Goal: Book appointment/travel/reservation

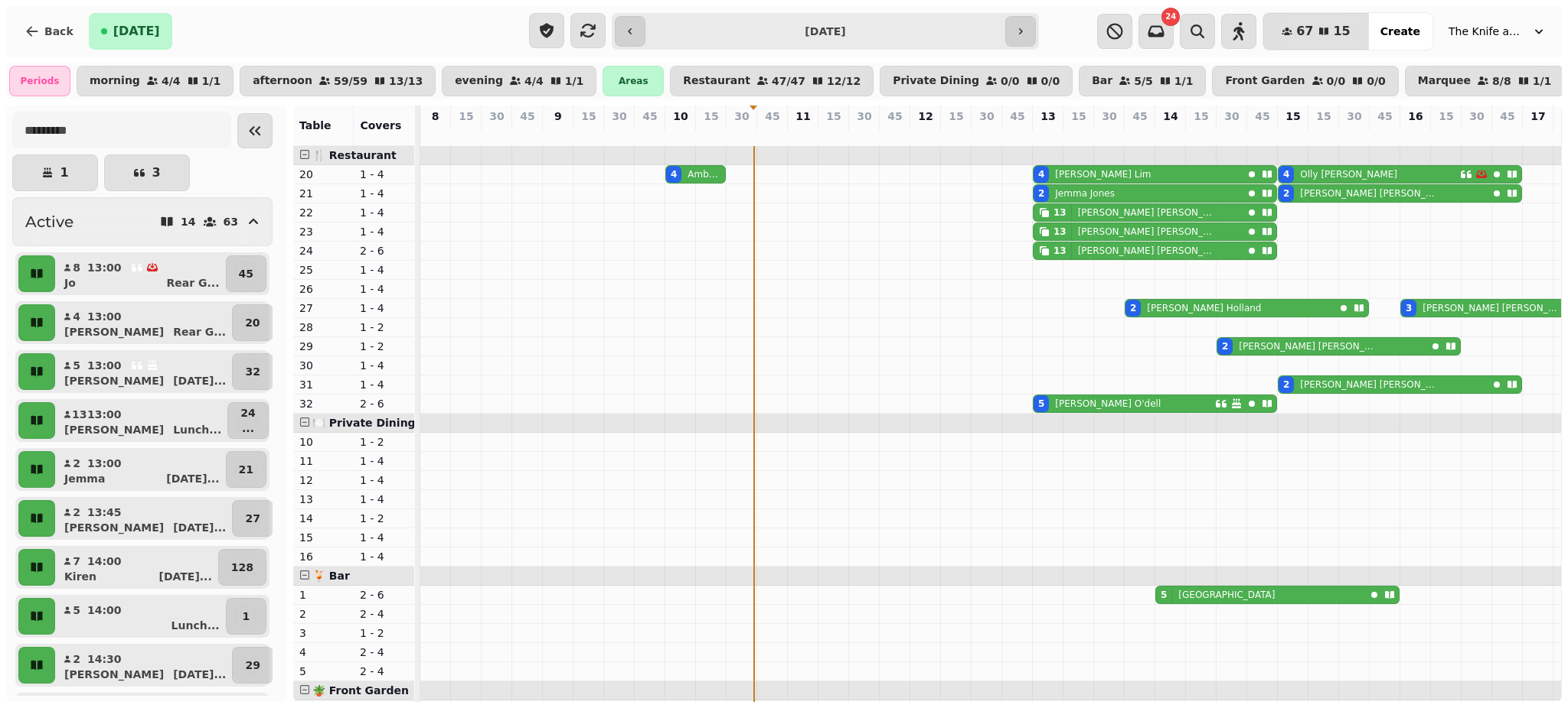
scroll to position [0, 336]
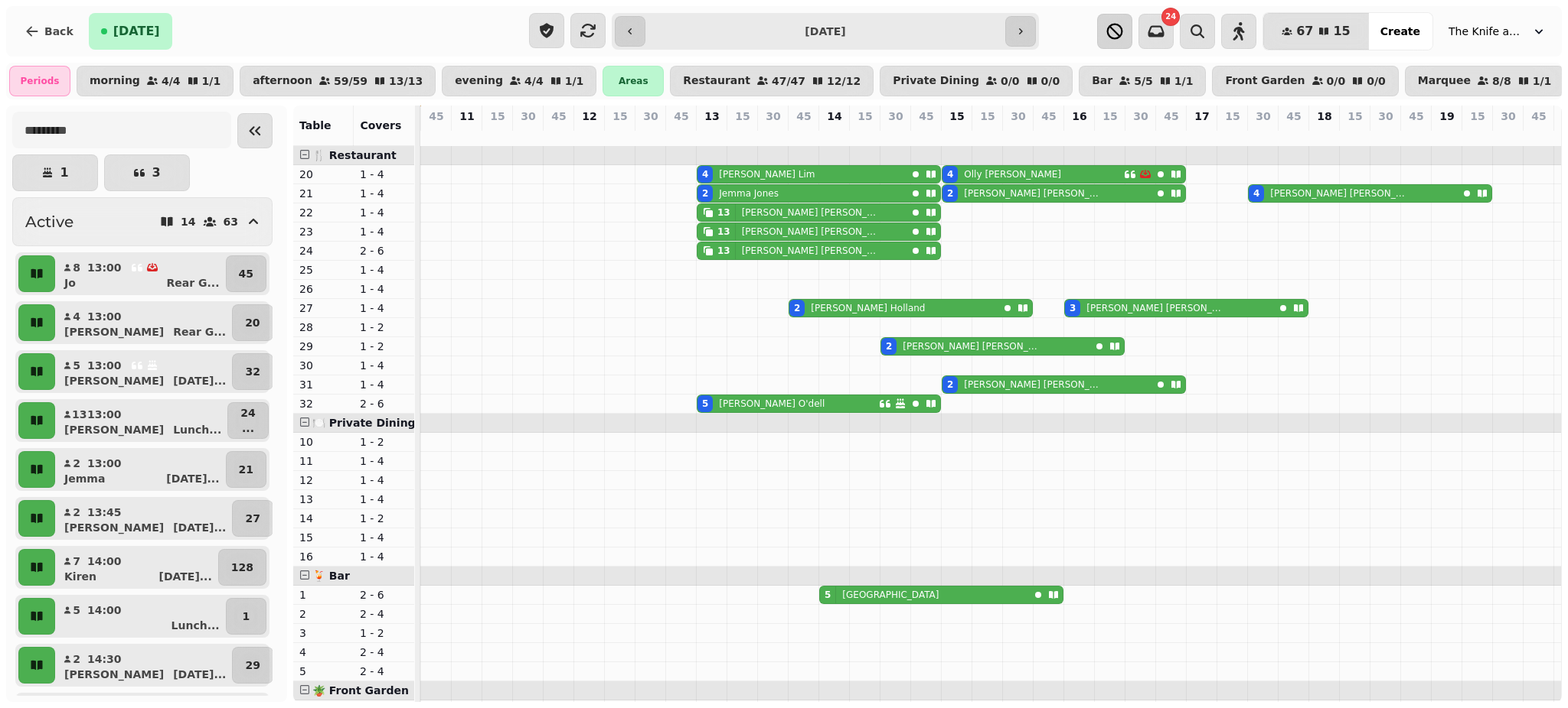
click at [1123, 38] on icon "button" at bounding box center [1114, 31] width 16 height 16
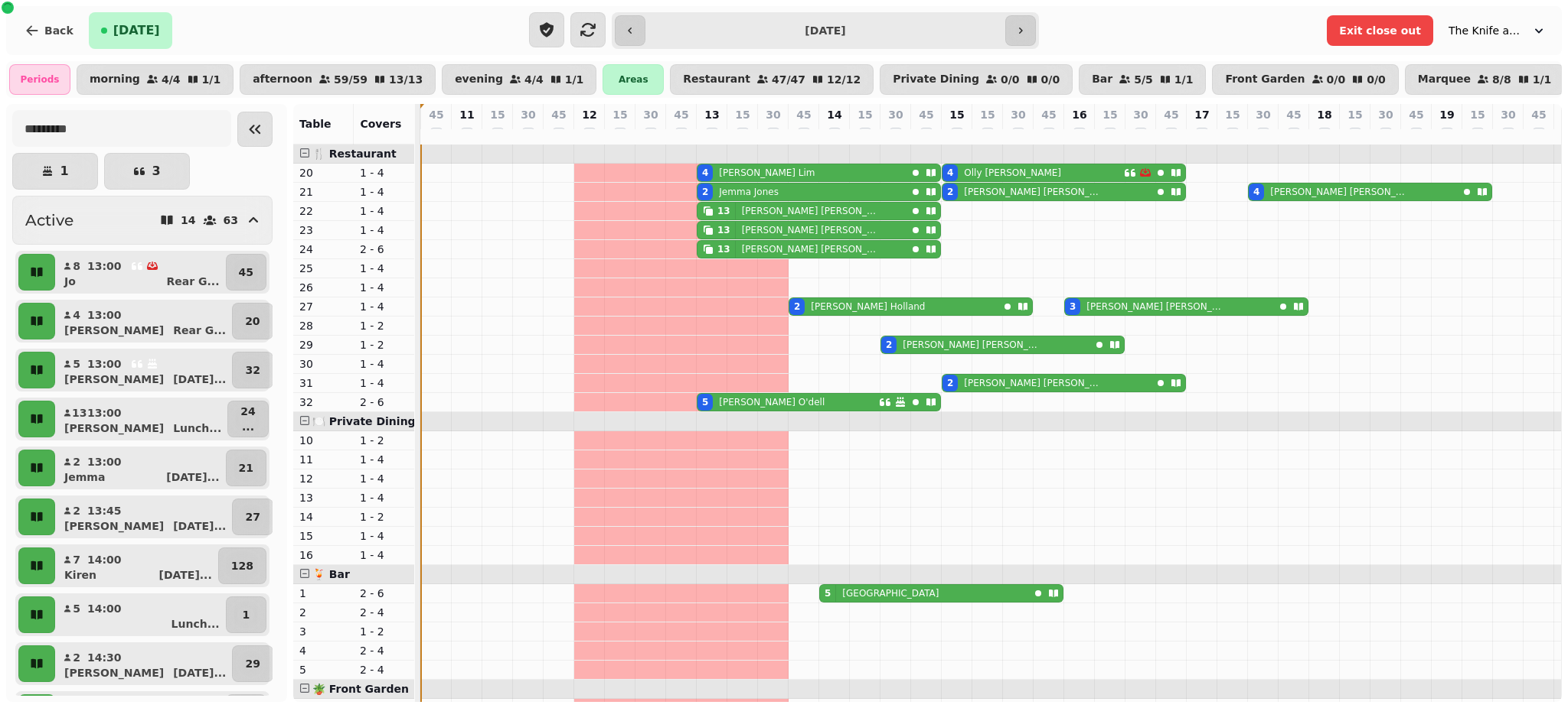
click at [800, 143] on div "45" at bounding box center [802, 123] width 30 height 40
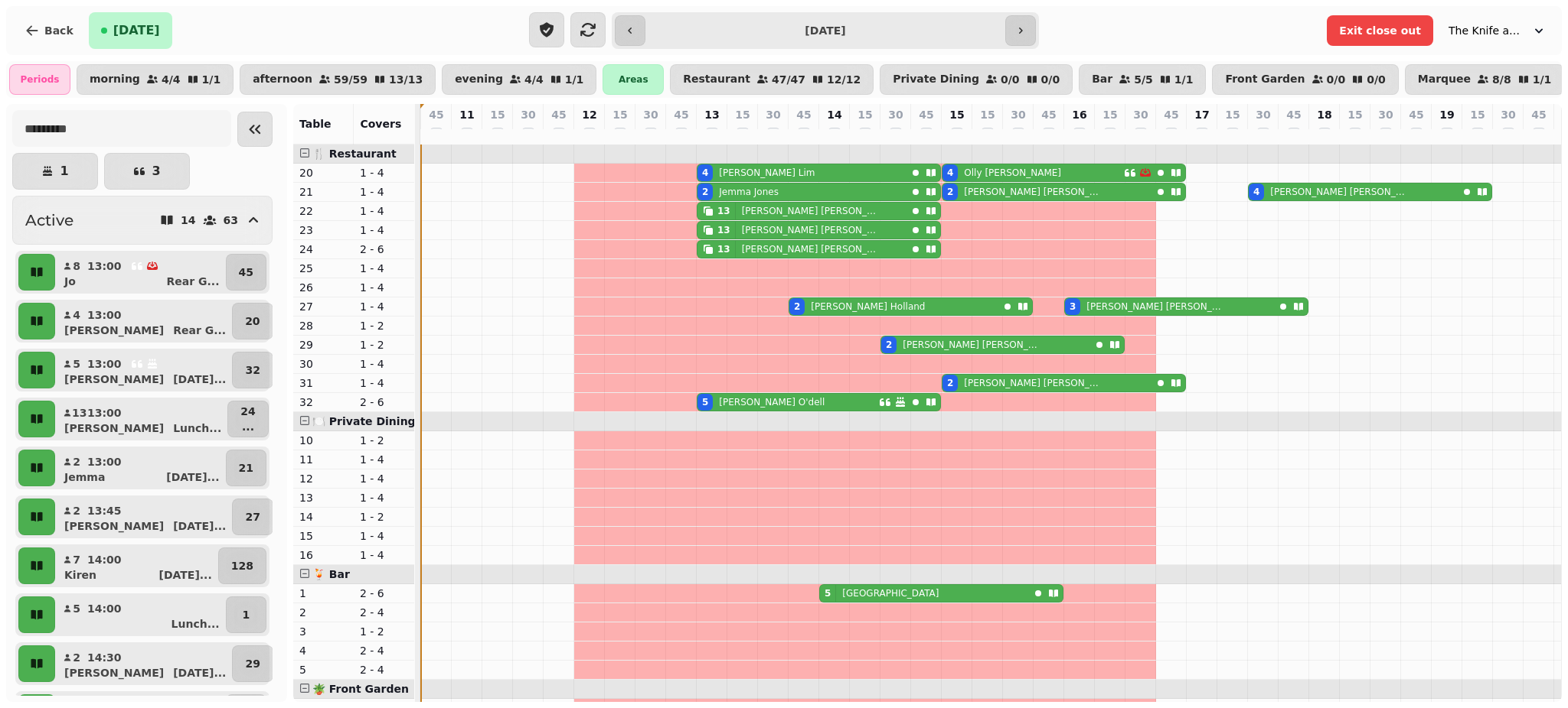
click at [1177, 143] on div "45" at bounding box center [1171, 123] width 30 height 40
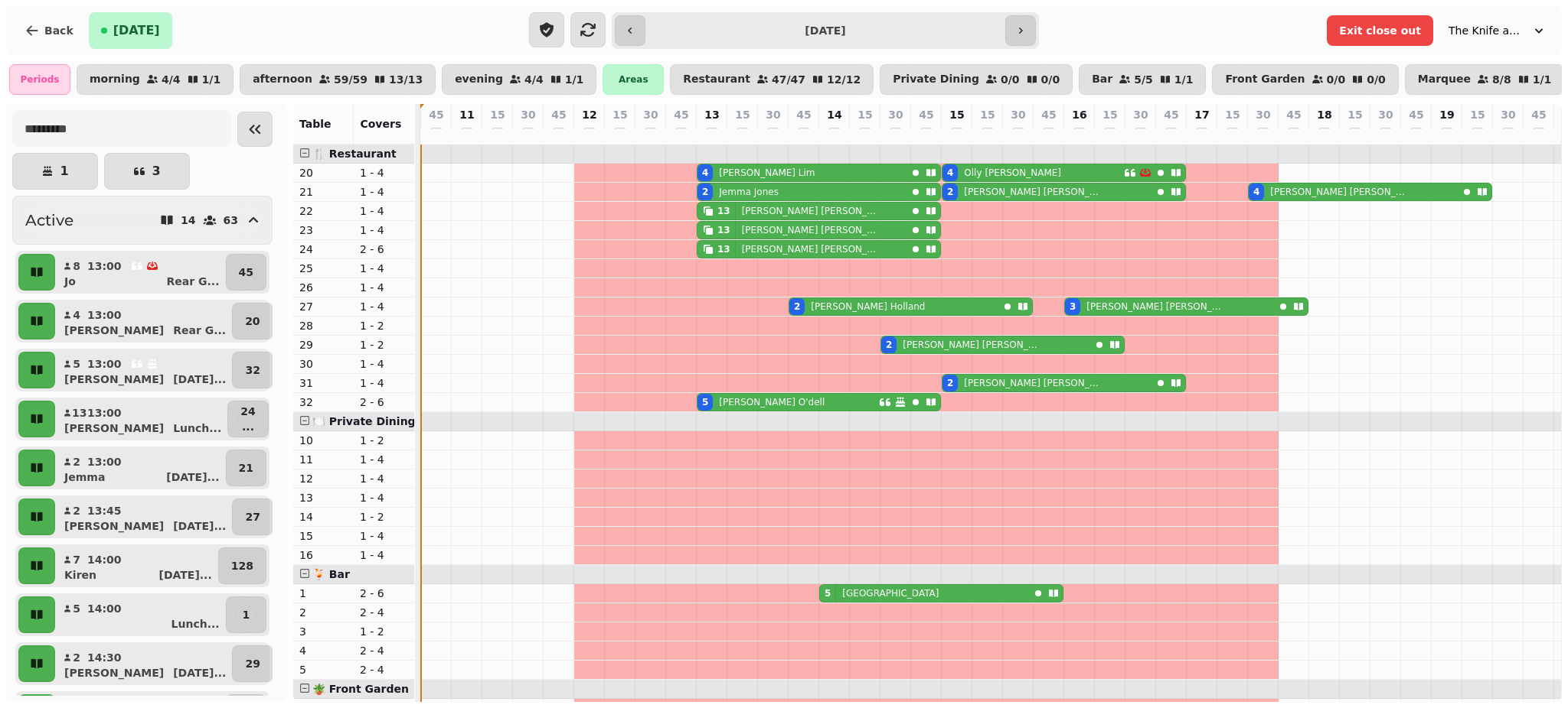
click at [1296, 140] on div at bounding box center [1293, 134] width 13 height 15
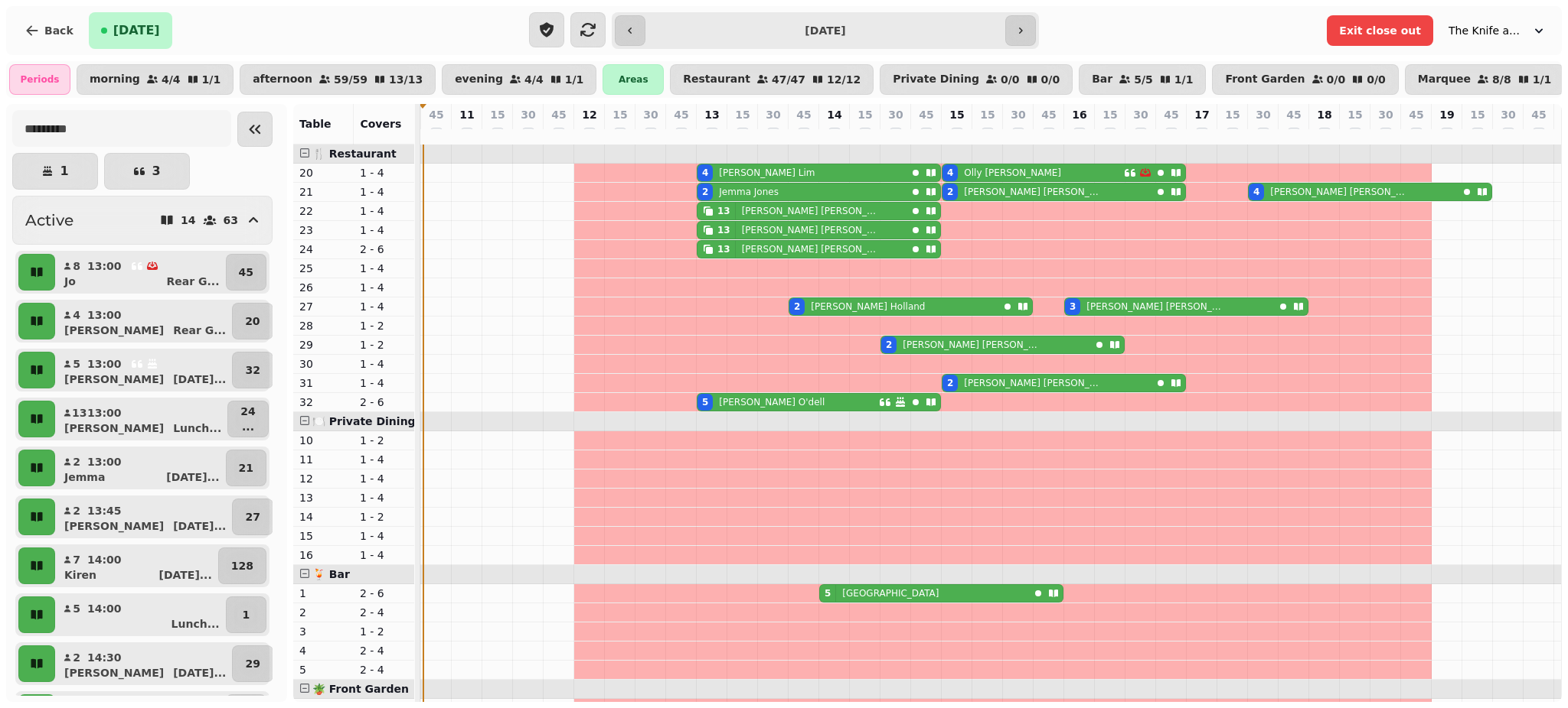
click at [1444, 140] on div at bounding box center [1446, 134] width 13 height 15
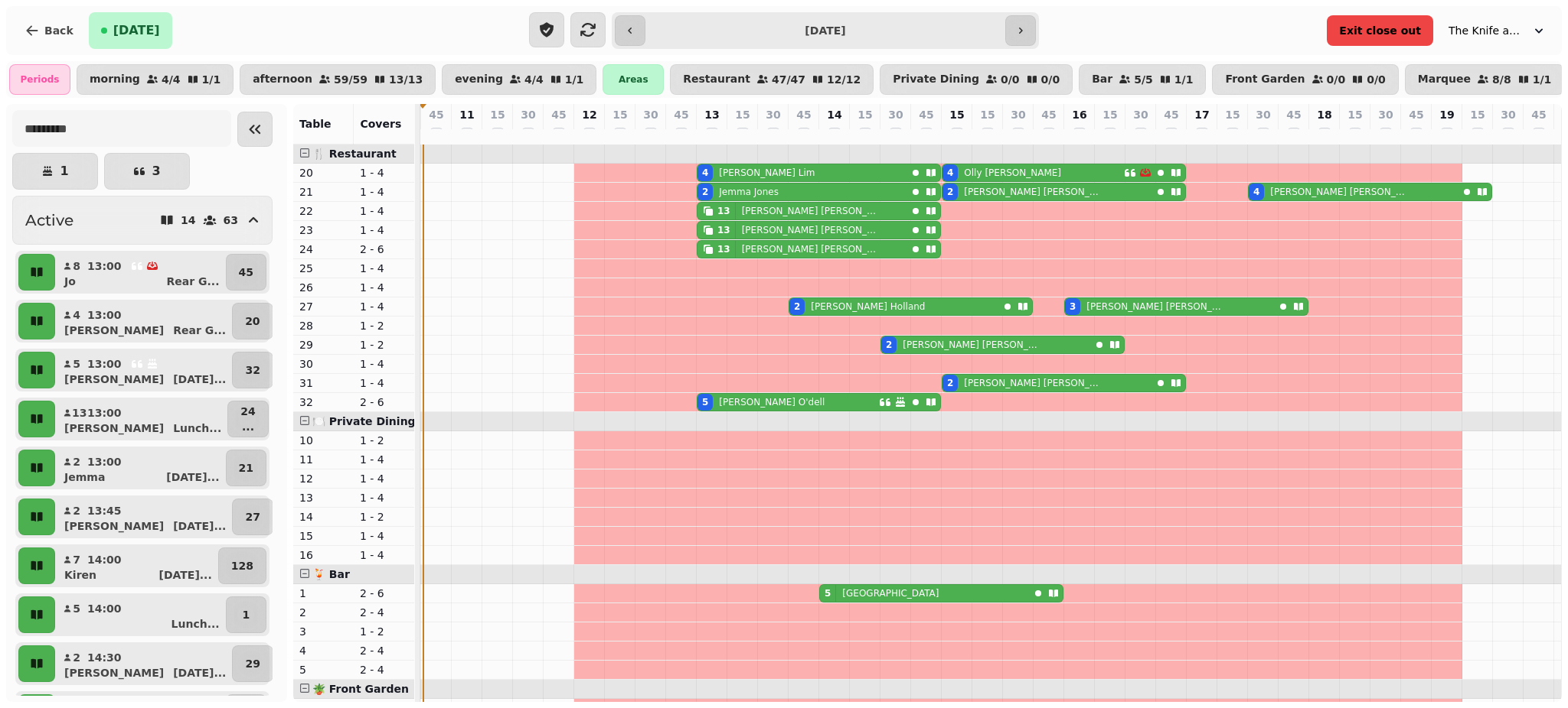
click at [1377, 26] on span "Exit close out" at bounding box center [1379, 30] width 82 height 11
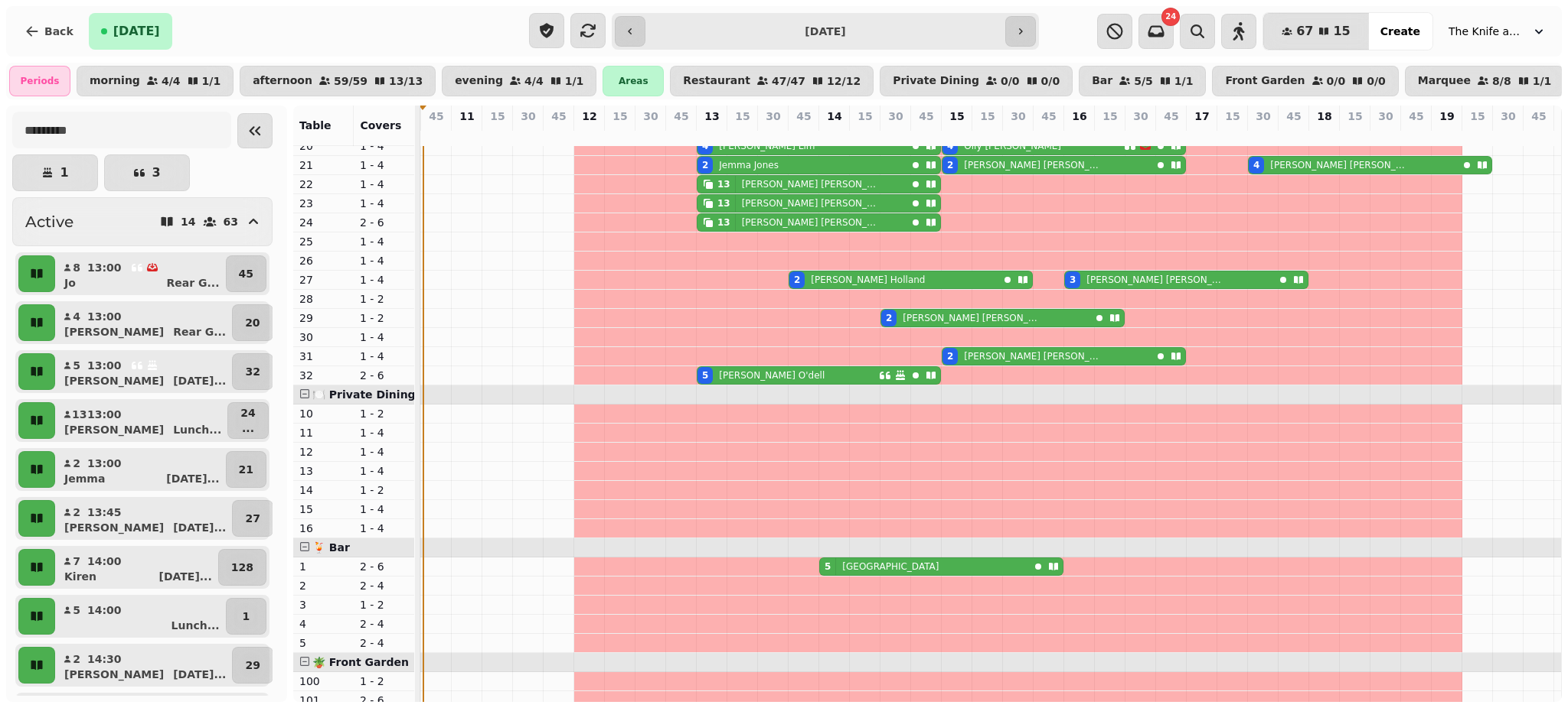
scroll to position [0, 0]
